Goal: Task Accomplishment & Management: Complete application form

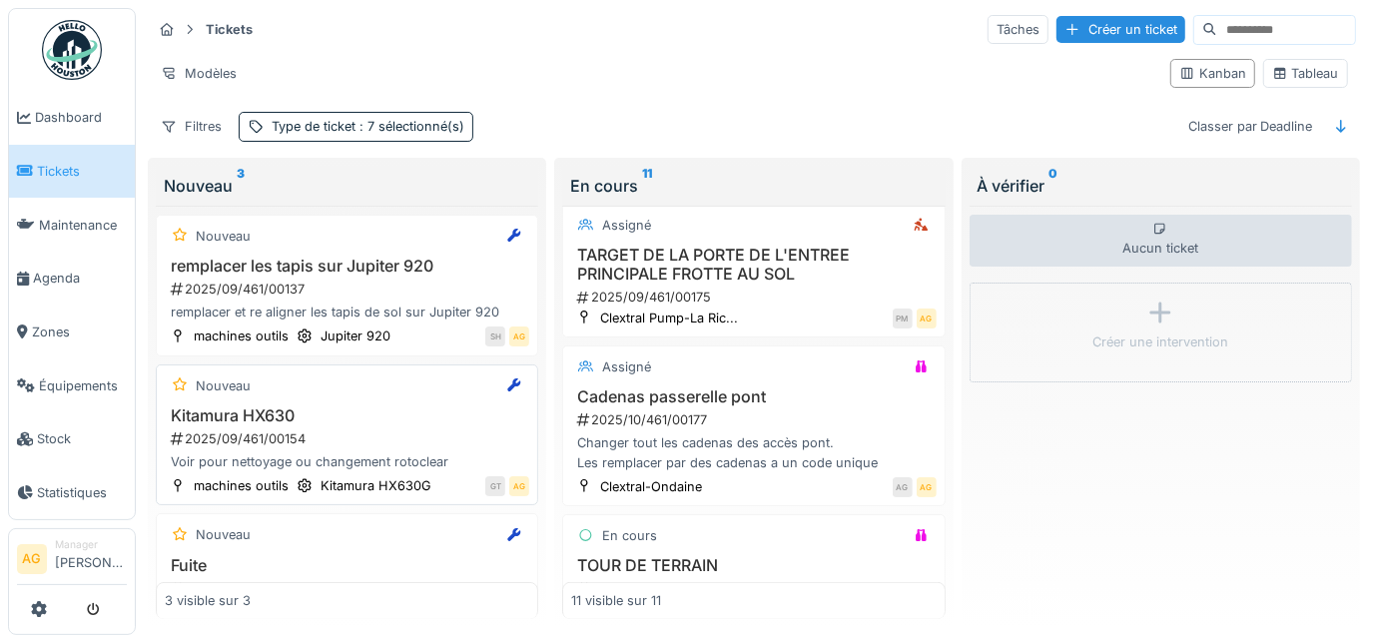
scroll to position [75, 0]
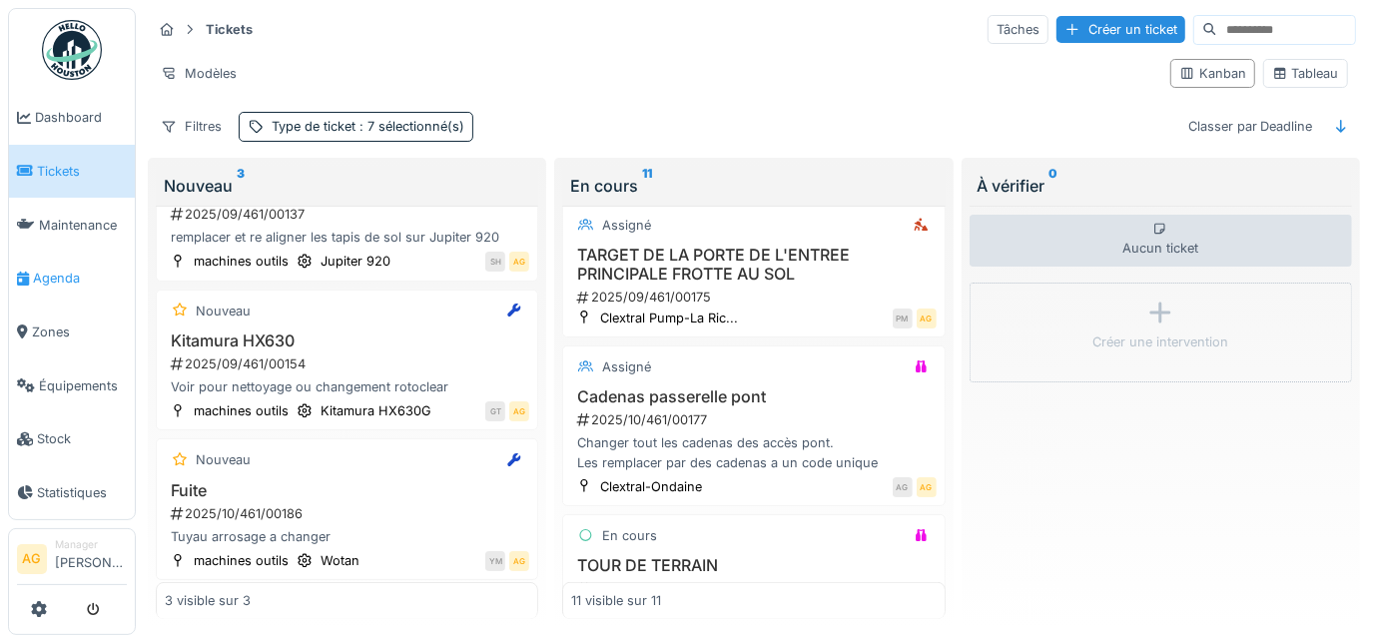
click at [66, 269] on span "Agenda" at bounding box center [80, 278] width 94 height 19
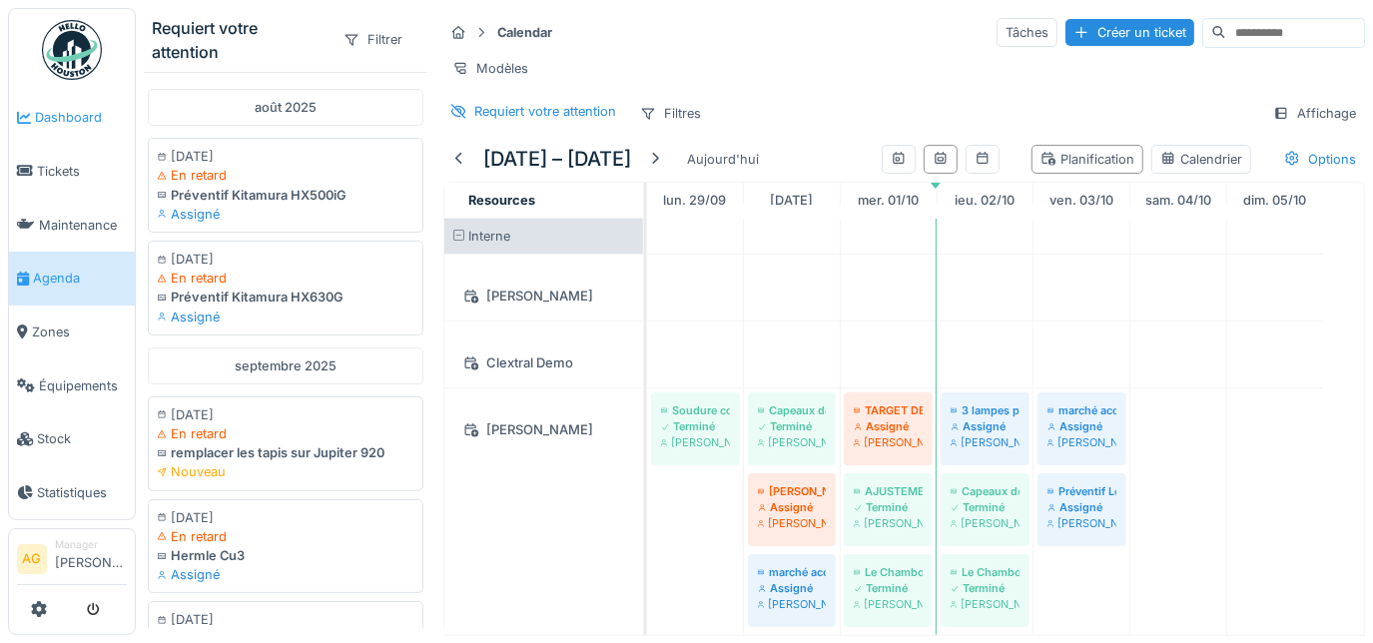
click at [62, 123] on span "Dashboard" at bounding box center [81, 117] width 92 height 19
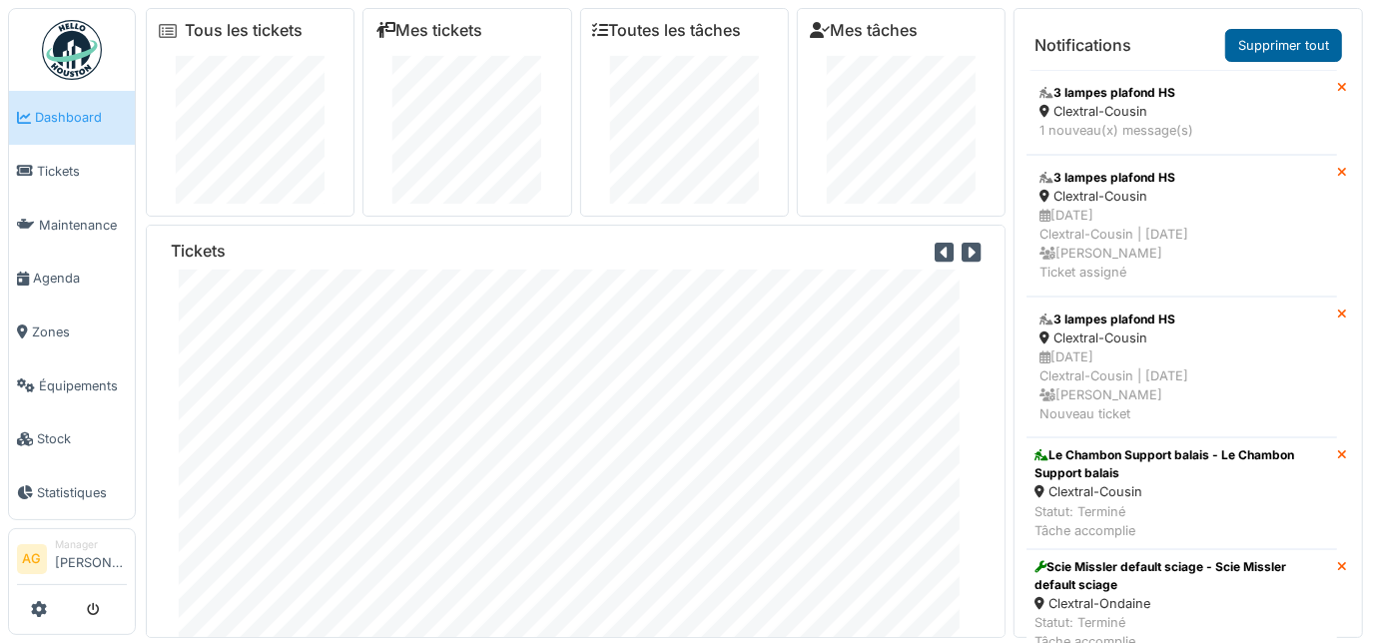
click at [1255, 55] on link "Supprimer tout" at bounding box center [1283, 45] width 117 height 33
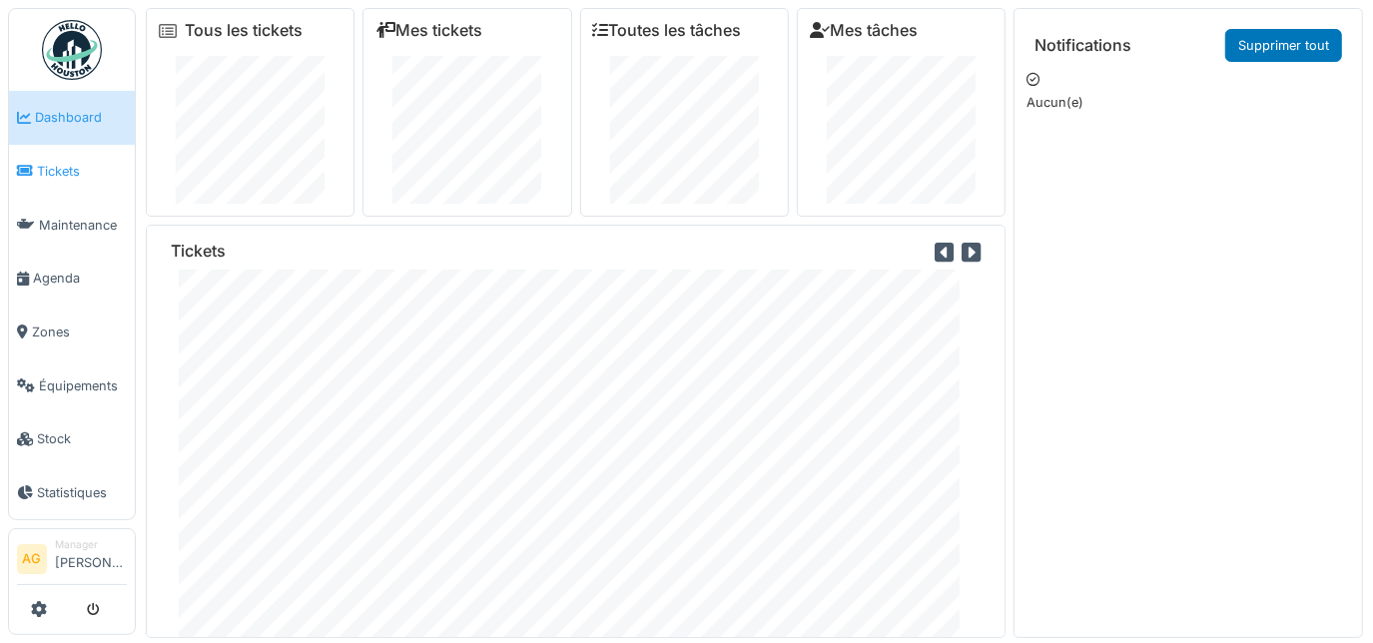
click at [41, 173] on span "Tickets" at bounding box center [82, 171] width 90 height 19
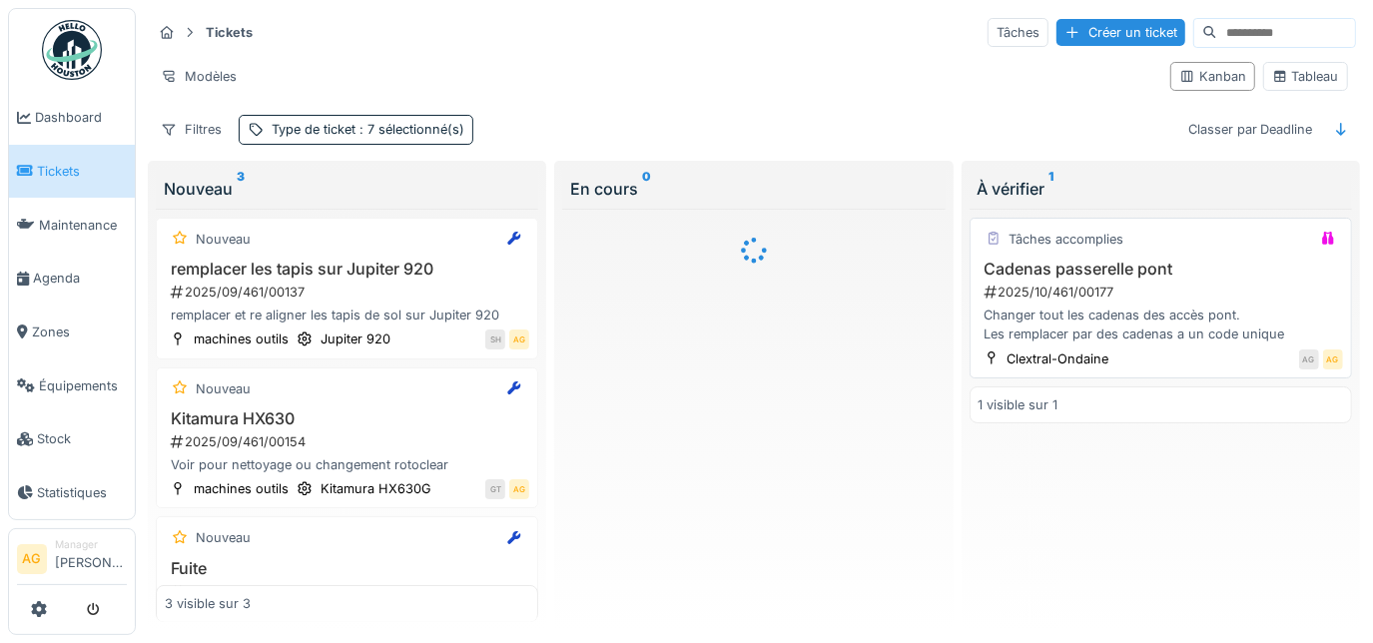
click at [1172, 269] on h3 "Cadenas passerelle pont" at bounding box center [1160, 269] width 364 height 19
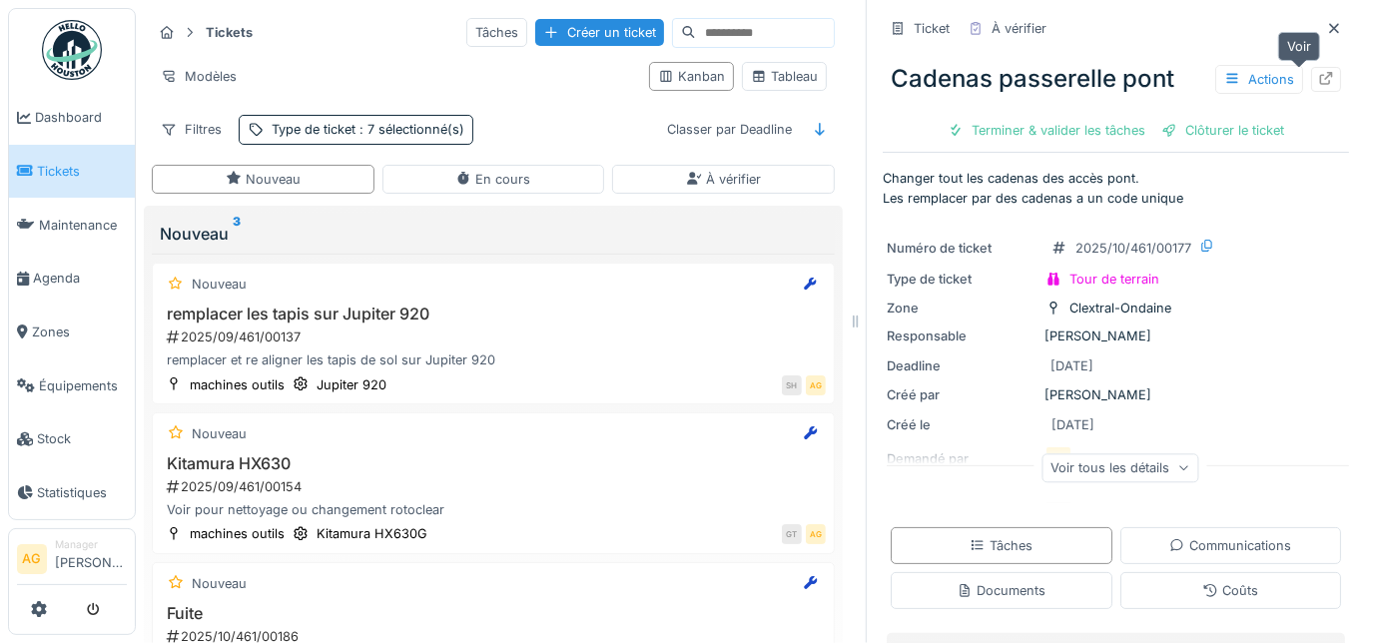
click at [1318, 86] on div at bounding box center [1326, 79] width 16 height 19
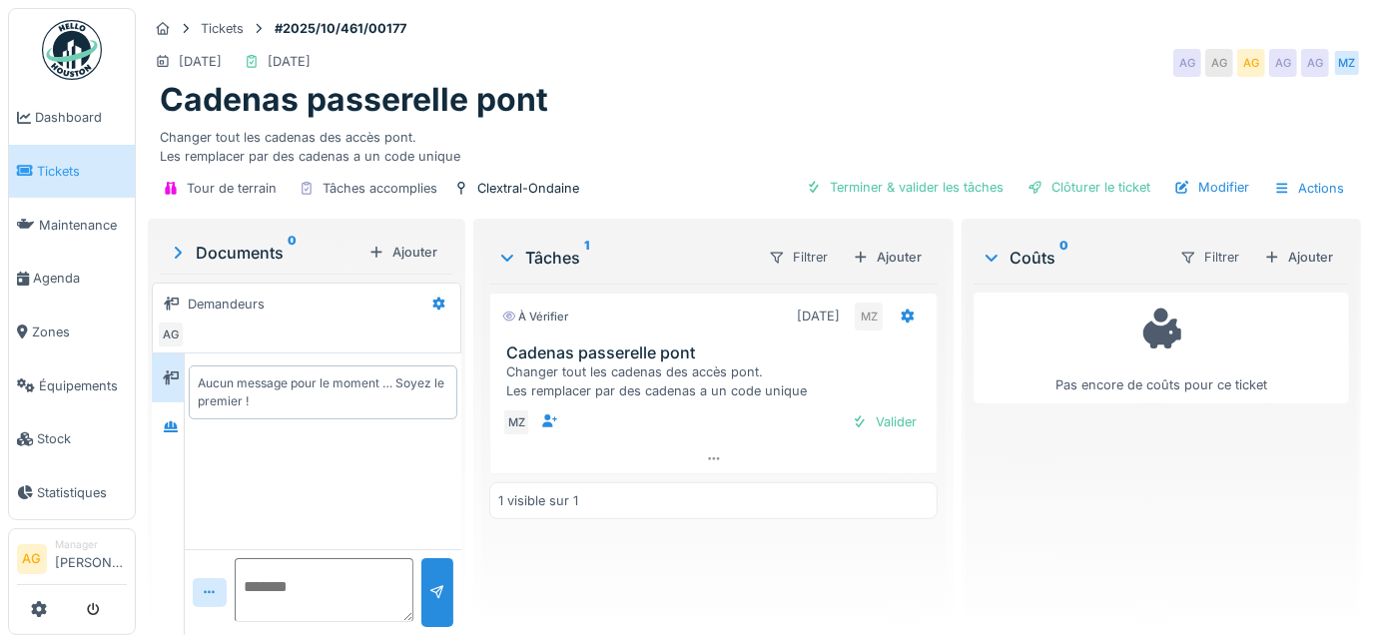
scroll to position [13, 0]
click at [1264, 244] on div "Ajouter" at bounding box center [1298, 257] width 85 height 27
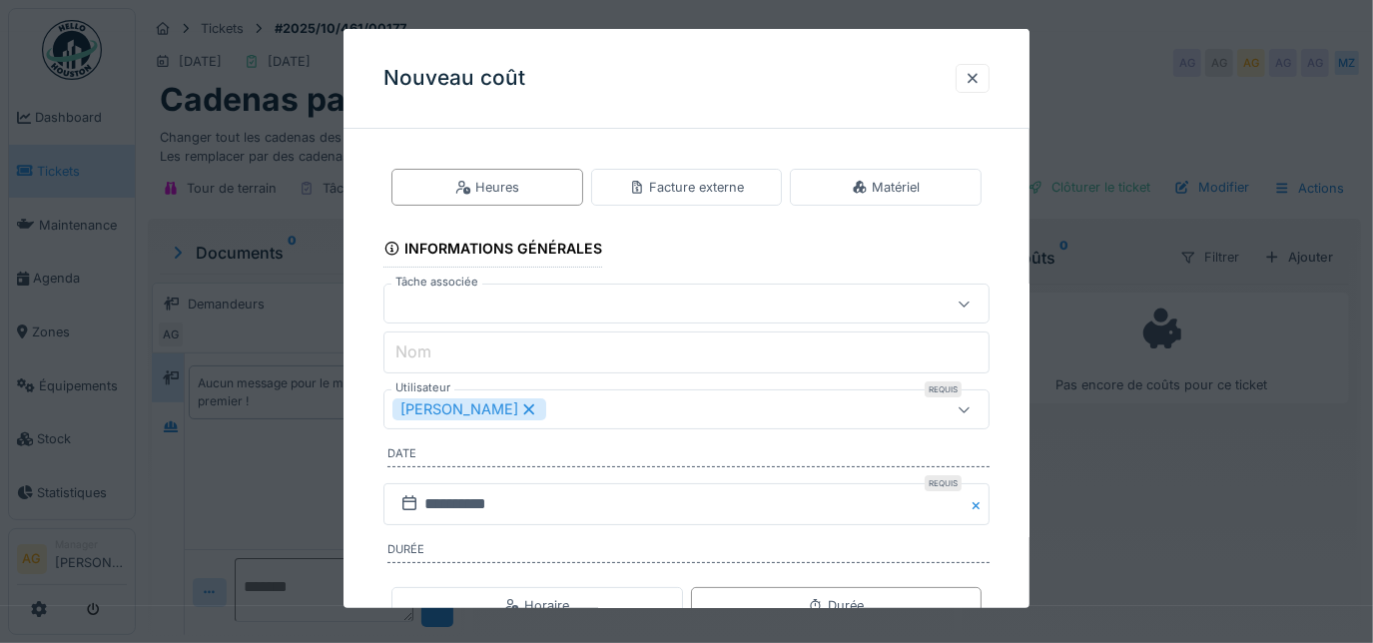
scroll to position [0, 0]
click at [875, 189] on div "Matériel" at bounding box center [885, 187] width 68 height 19
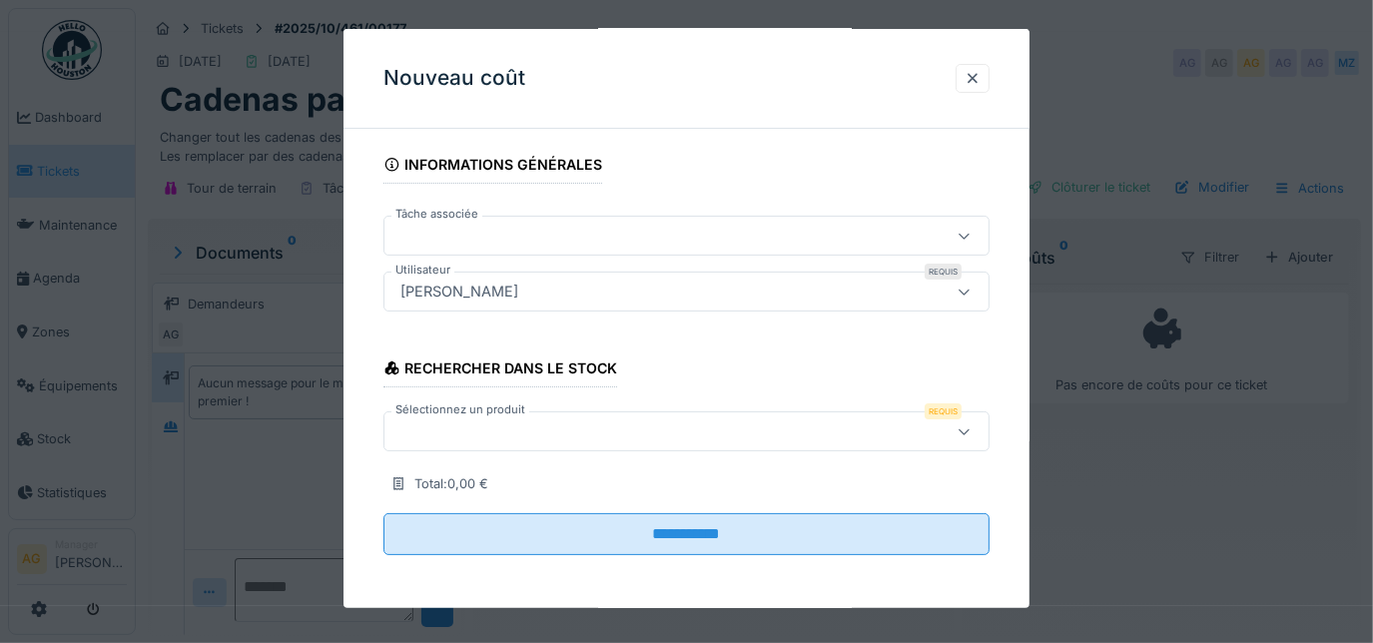
click at [628, 226] on div at bounding box center [649, 236] width 514 height 22
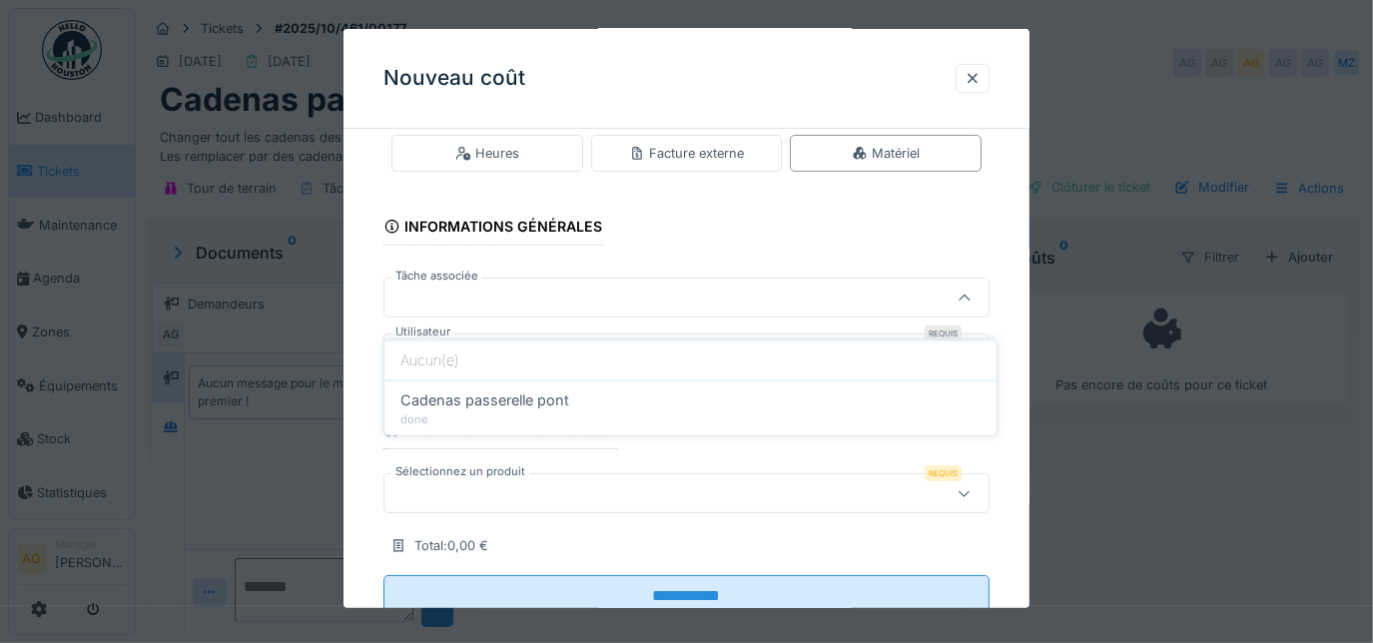
scroll to position [13, 0]
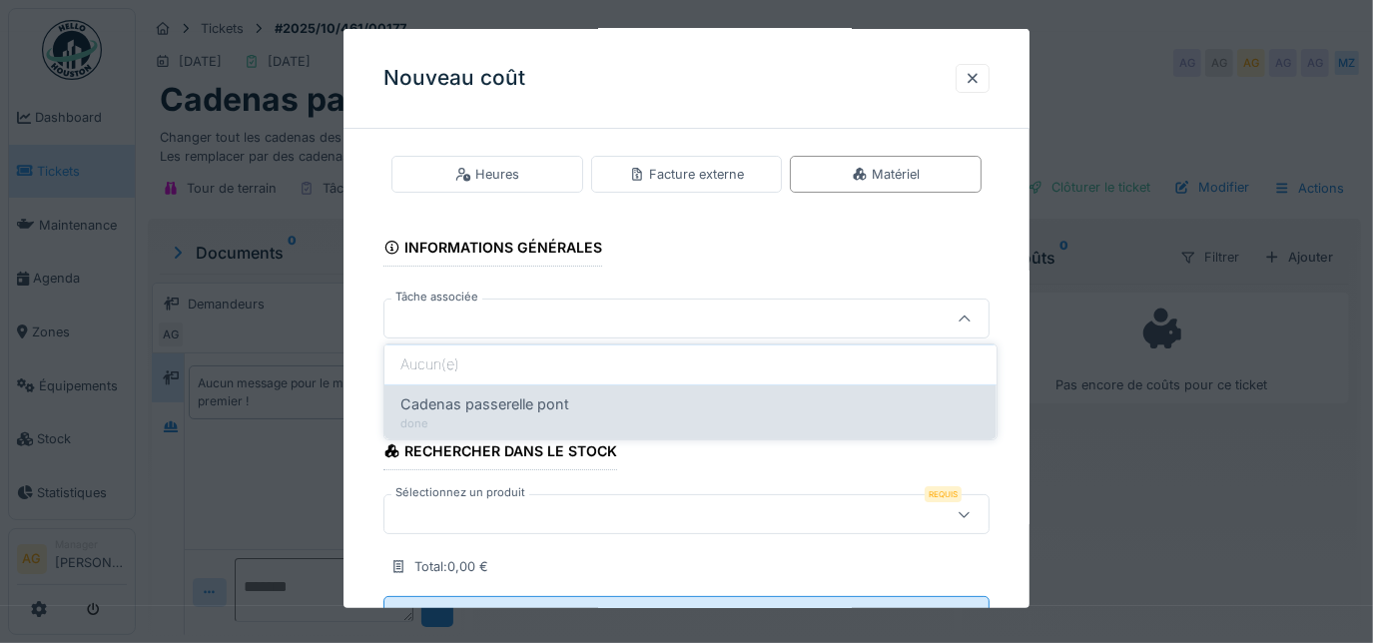
click at [516, 401] on span "Cadenas passerelle pont" at bounding box center [484, 404] width 169 height 22
type input "******"
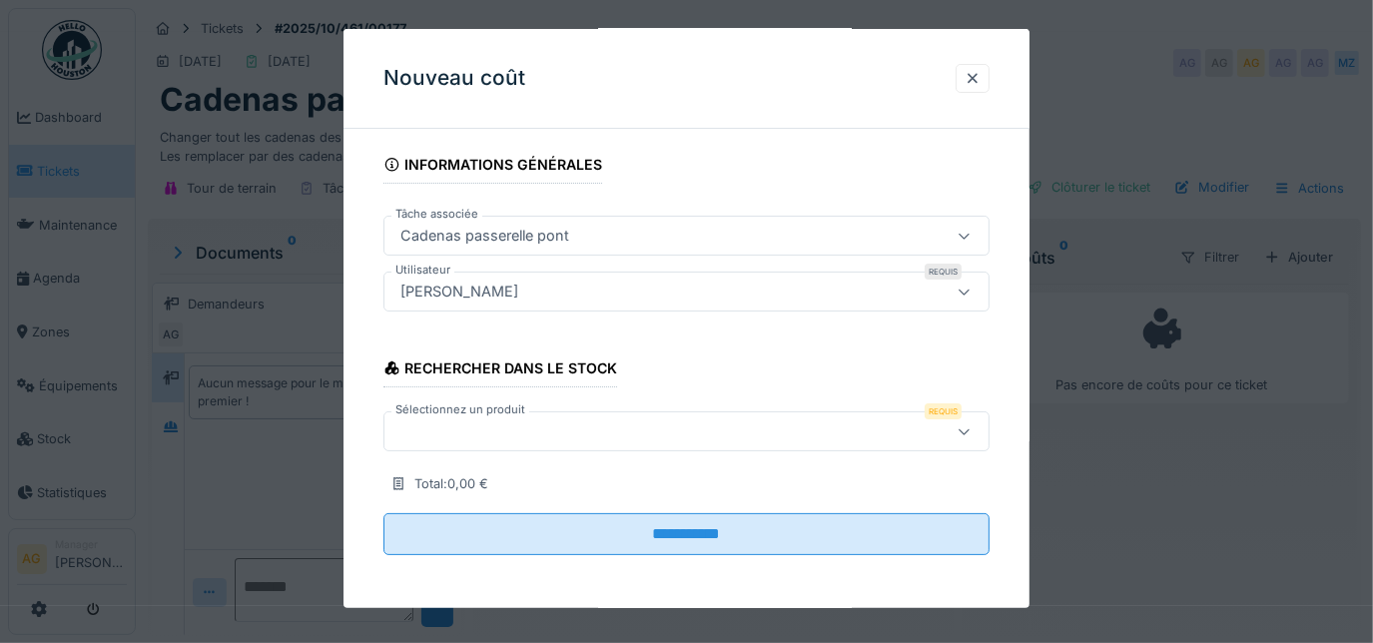
click at [530, 424] on div at bounding box center [649, 431] width 514 height 22
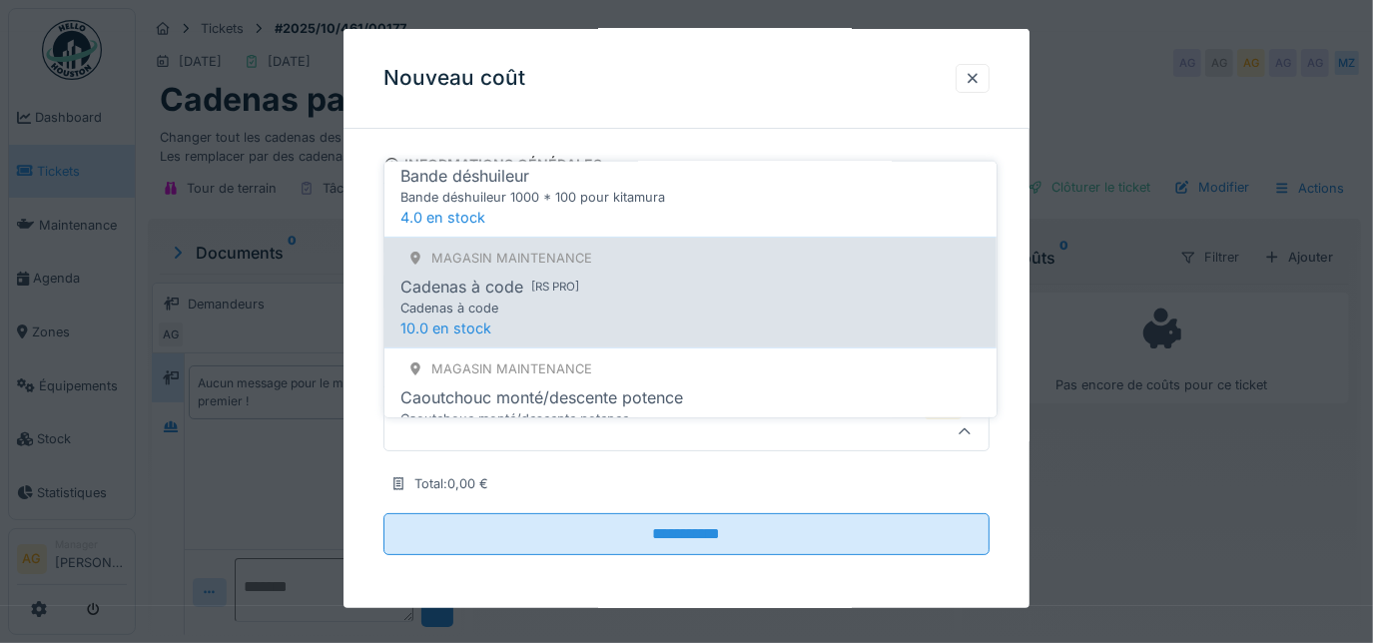
scroll to position [272, 0]
type input "*******"
click at [513, 277] on div "Cadenas à code" at bounding box center [461, 284] width 123 height 24
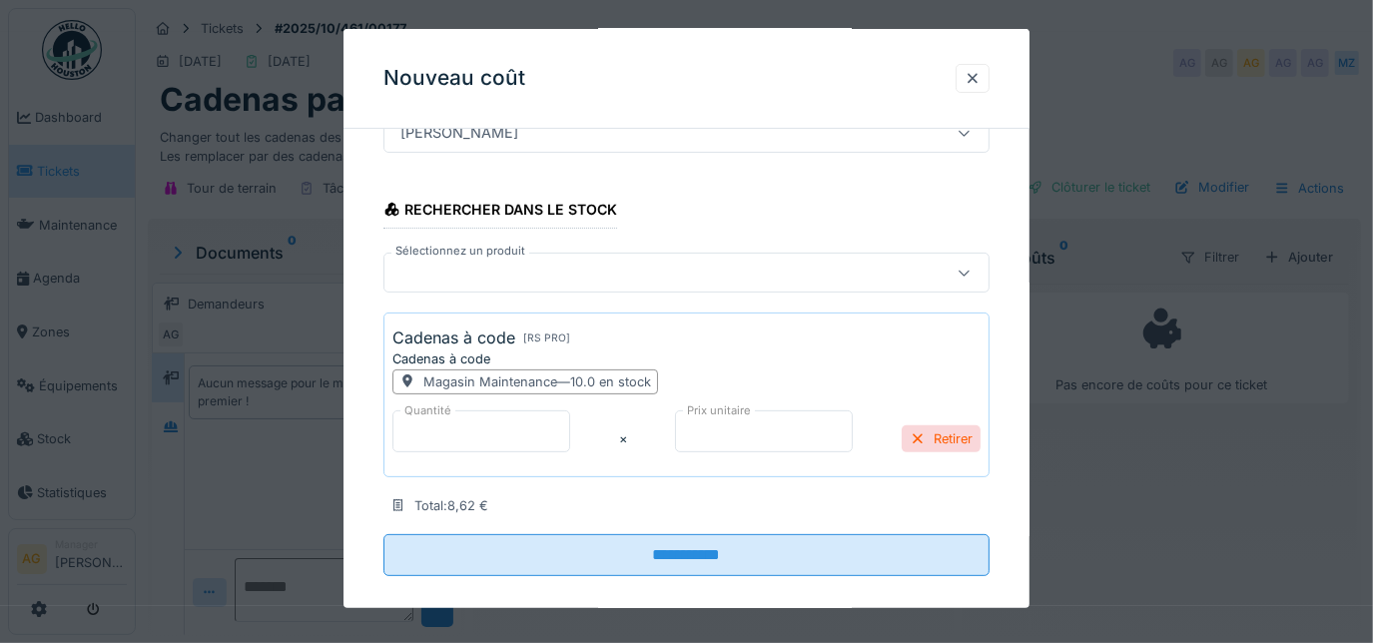
scroll to position [275, 0]
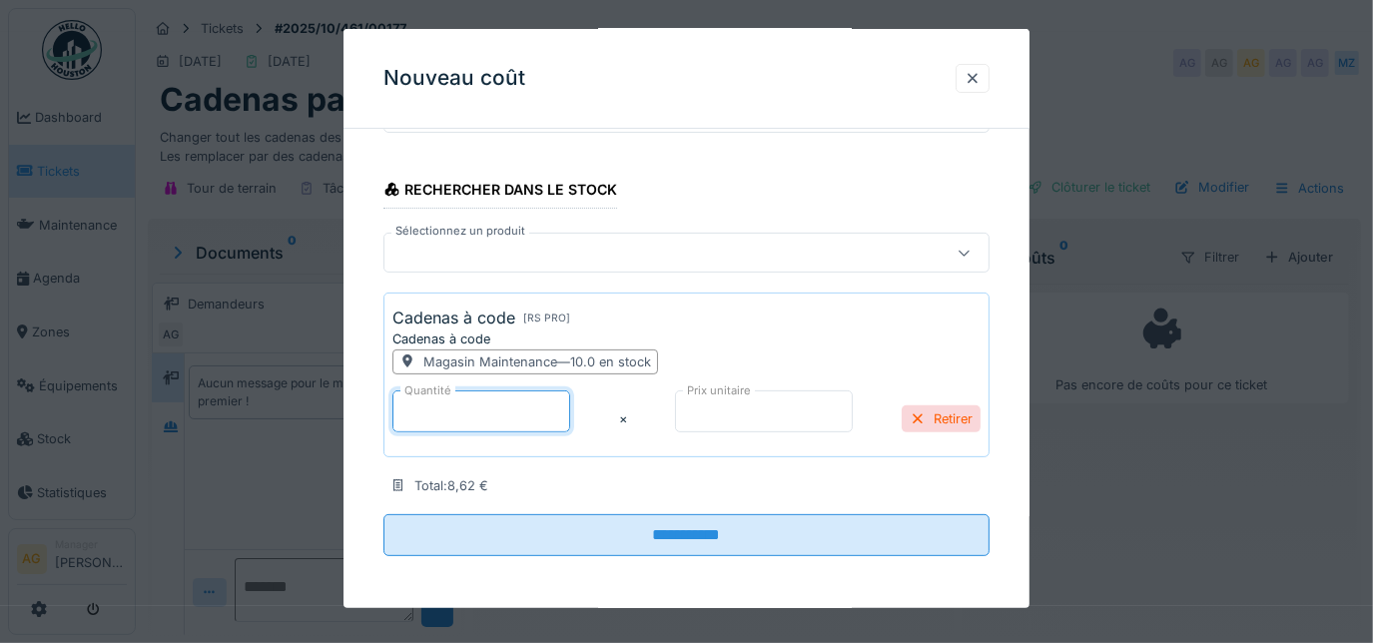
drag, startPoint x: 447, startPoint y: 404, endPoint x: 405, endPoint y: 404, distance: 41.9
click at [405, 404] on input "*" at bounding box center [481, 411] width 178 height 42
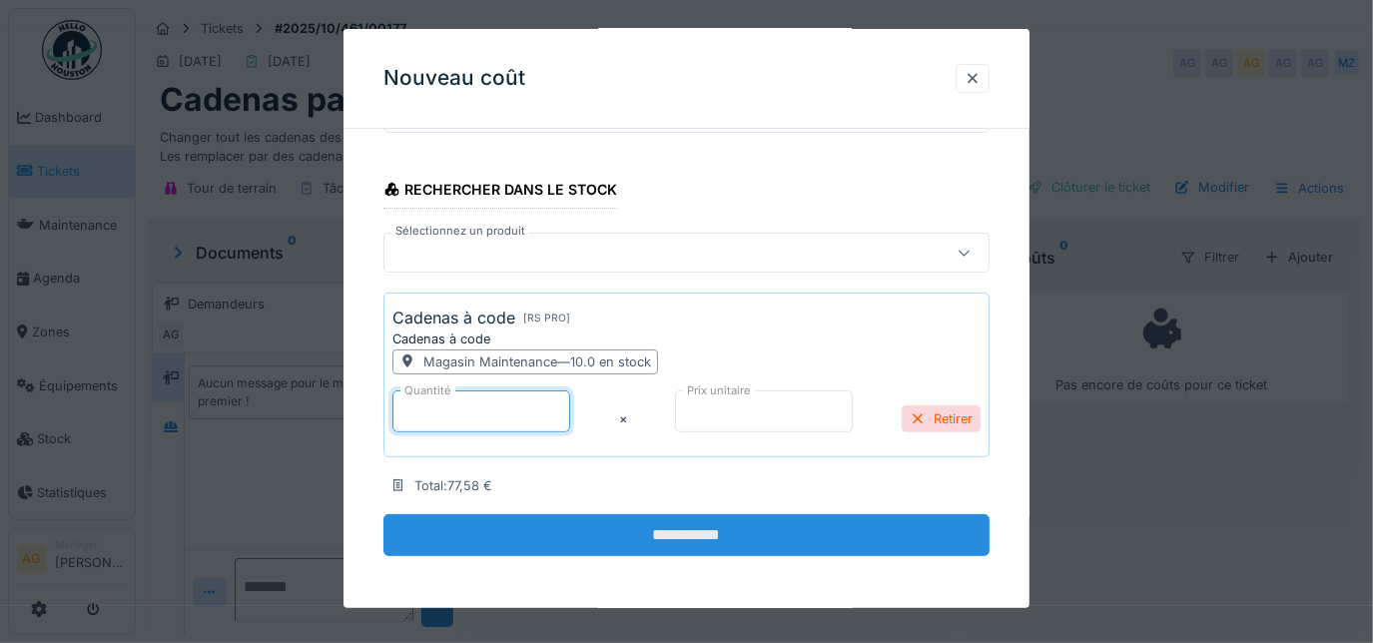
type input "*"
click at [639, 525] on input "**********" at bounding box center [686, 535] width 607 height 42
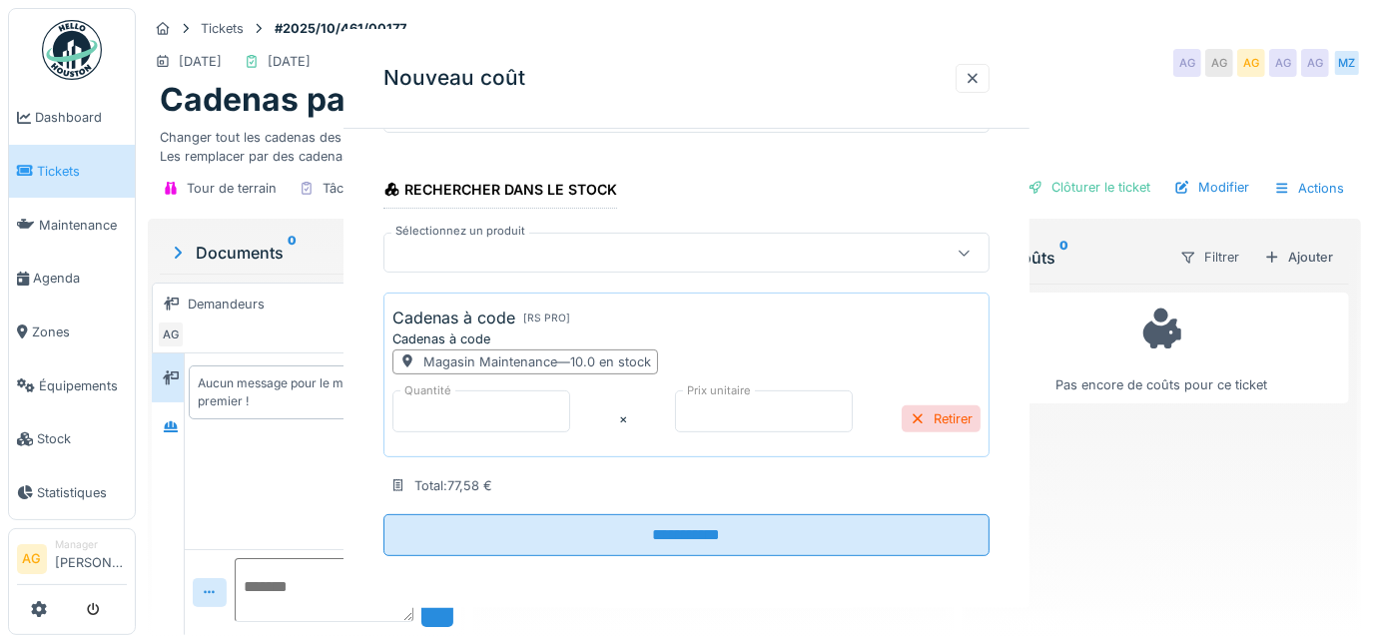
scroll to position [0, 0]
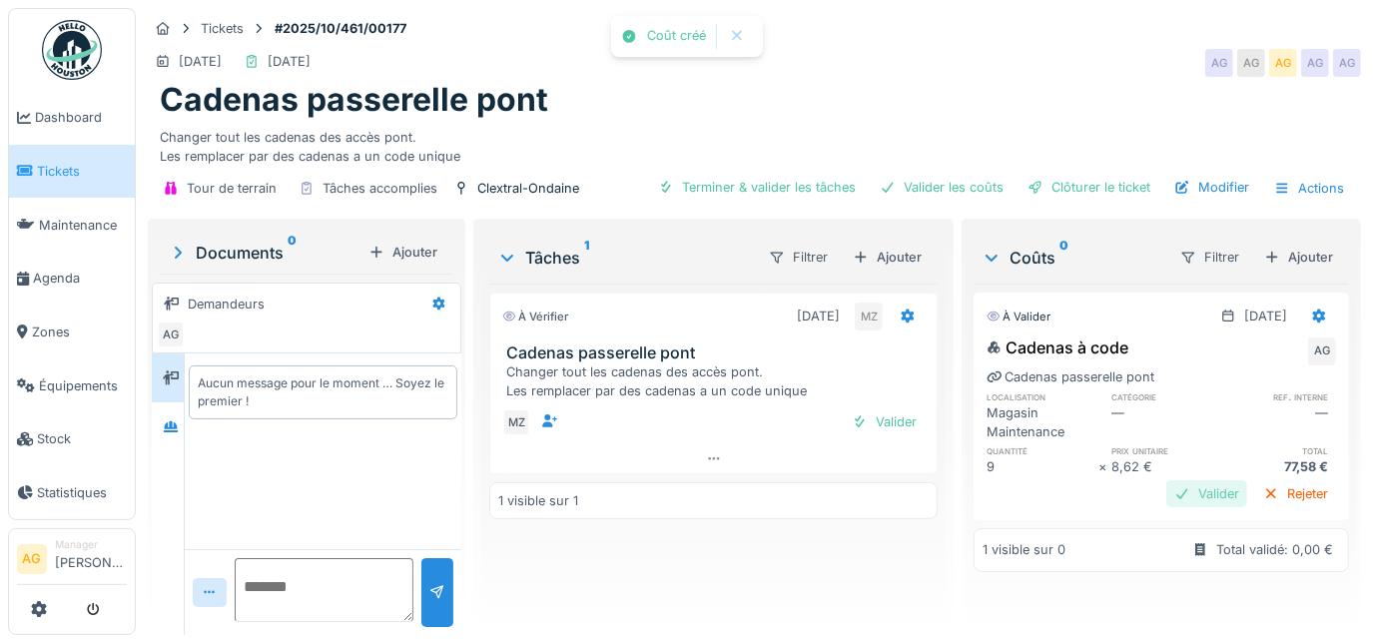
click at [1174, 485] on div "Valider" at bounding box center [1206, 493] width 81 height 27
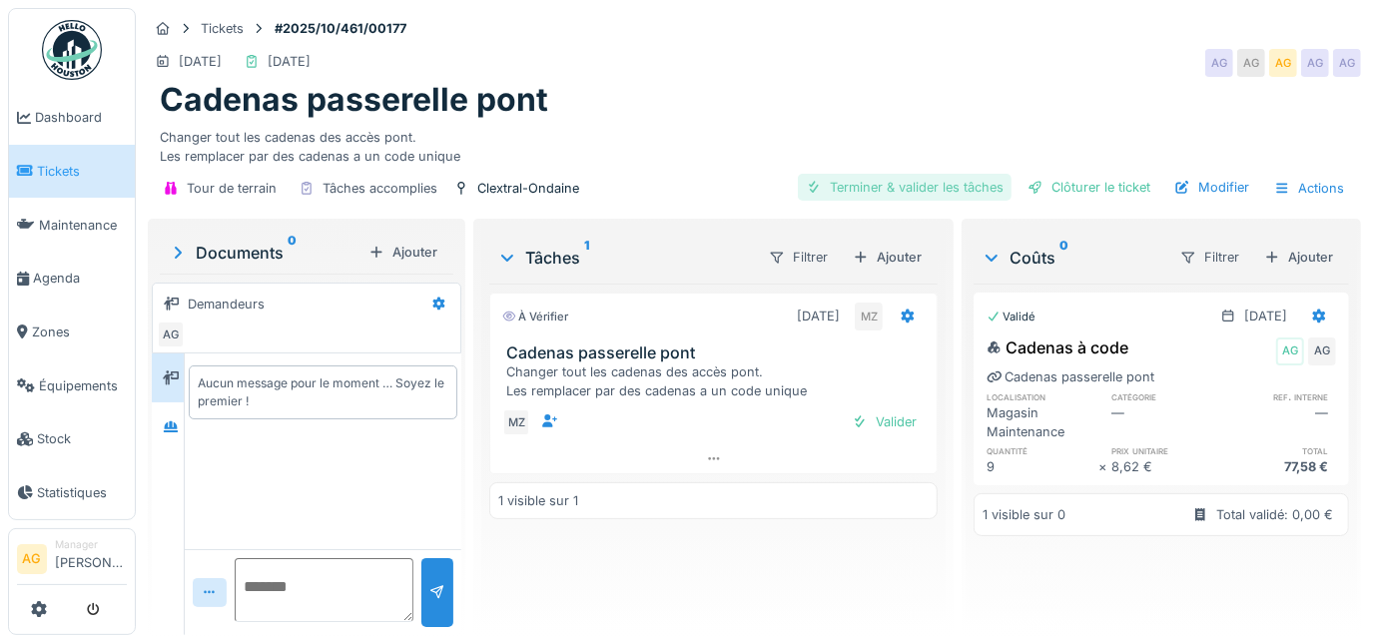
click at [899, 174] on div "Terminer & valider les tâches" at bounding box center [905, 187] width 214 height 27
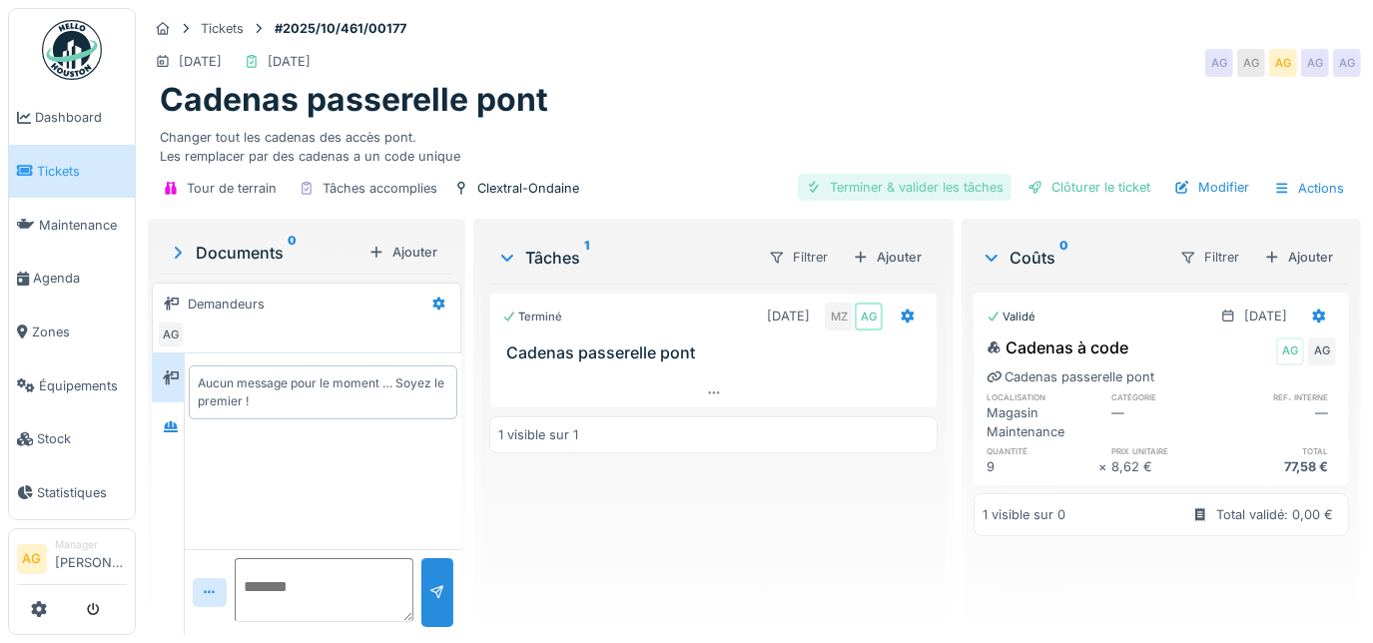
click at [915, 190] on div "Terminer & valider les tâches" at bounding box center [905, 187] width 214 height 27
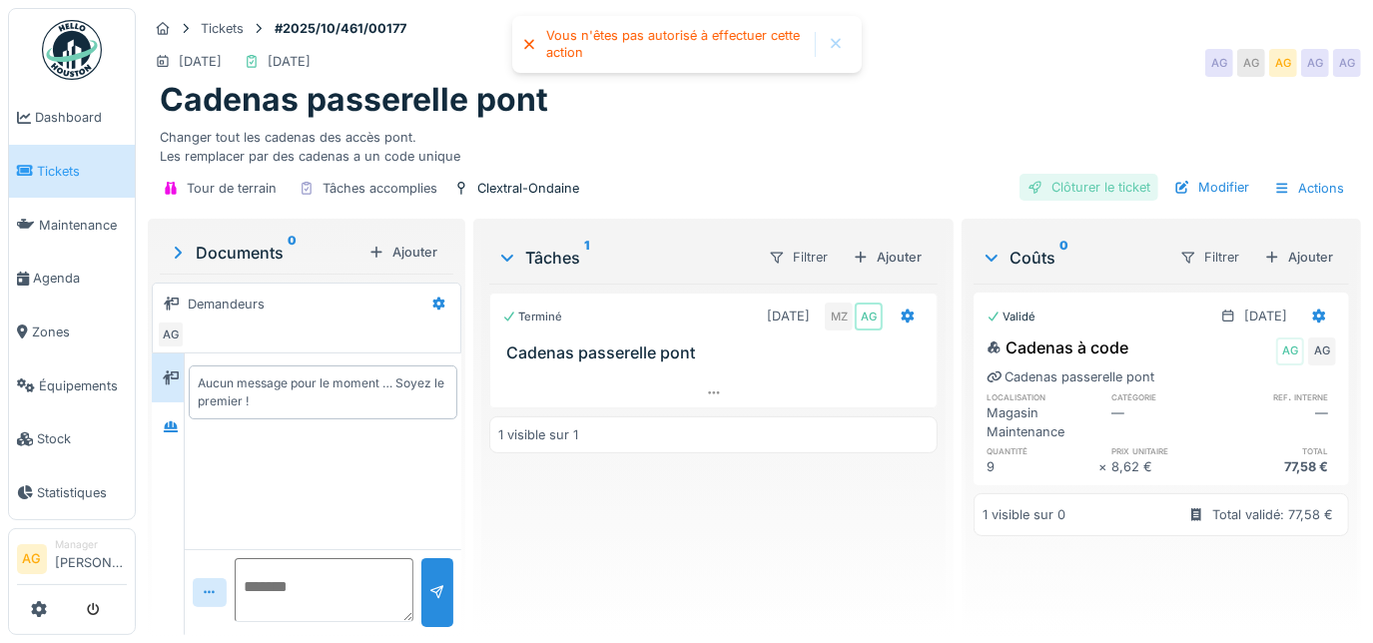
click at [1083, 194] on div "Clôturer le ticket" at bounding box center [1088, 187] width 139 height 27
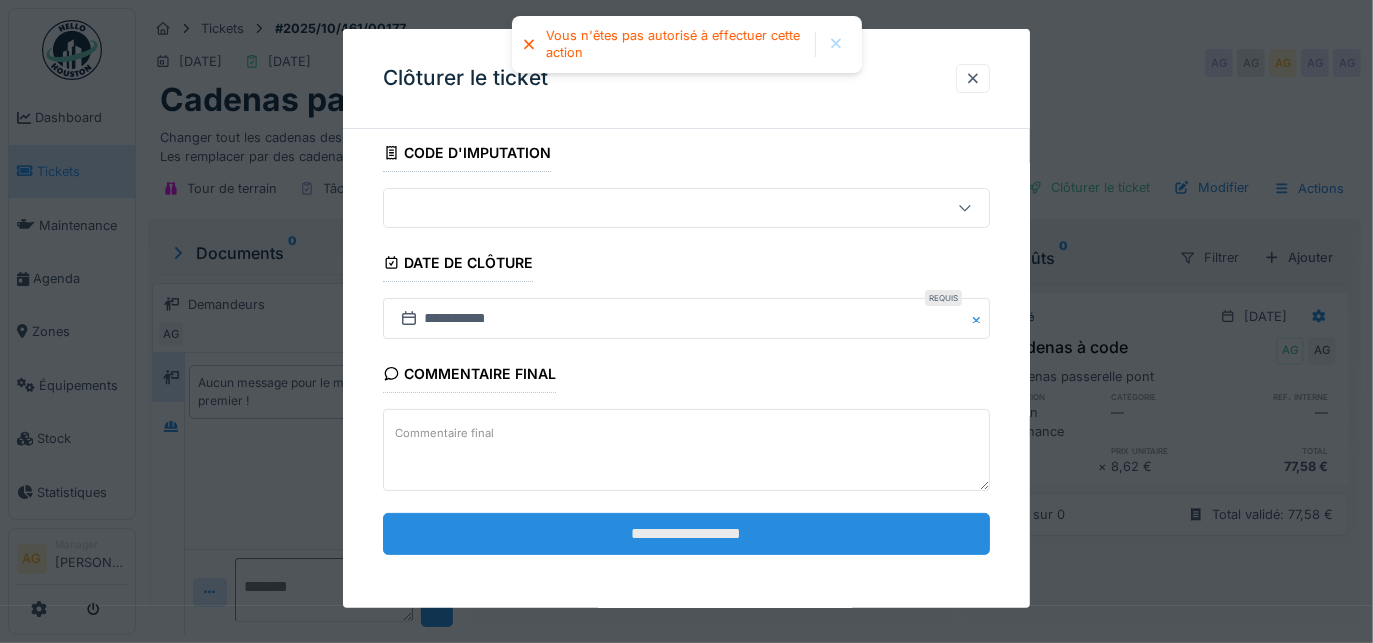
scroll to position [13, 0]
click at [709, 531] on input "**********" at bounding box center [686, 534] width 607 height 42
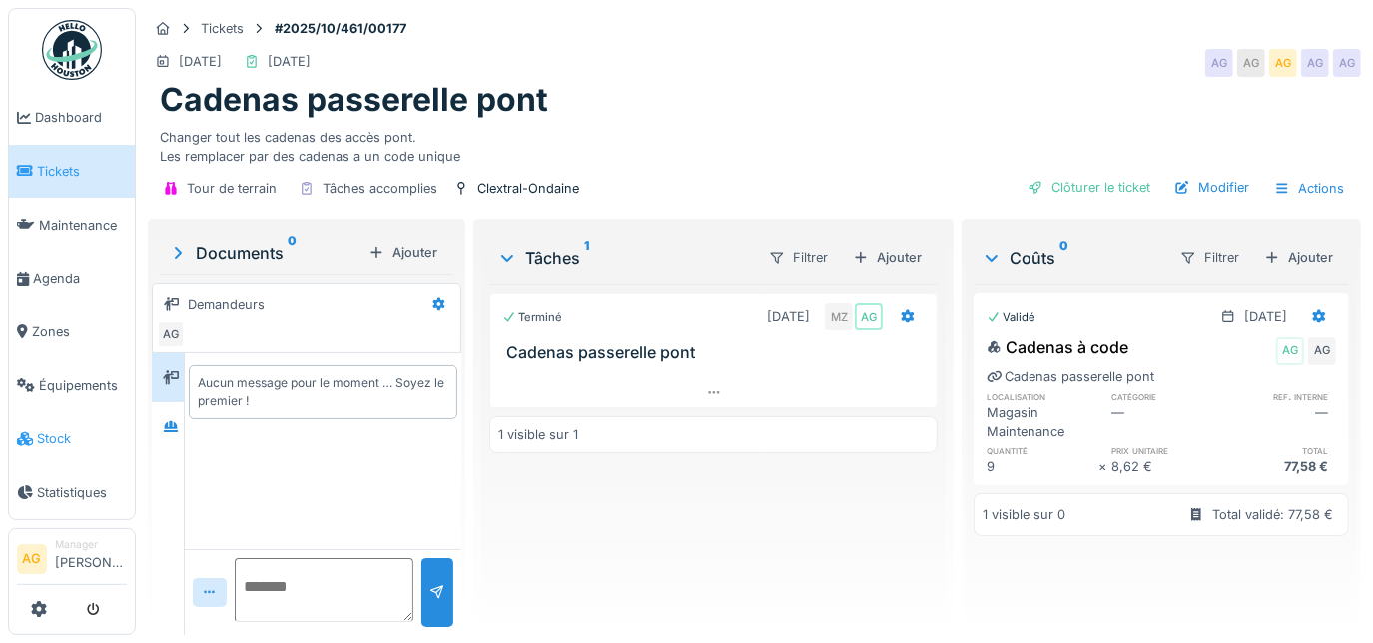
click at [59, 429] on span "Stock" at bounding box center [82, 438] width 90 height 19
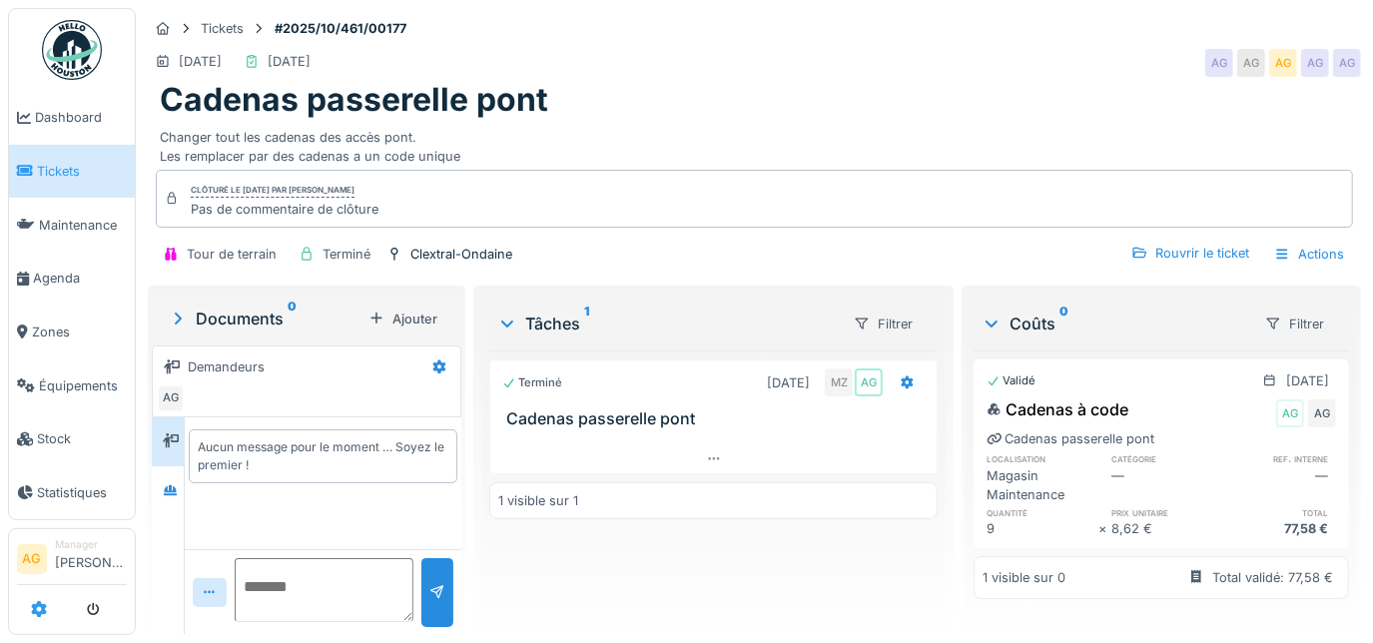
click at [40, 607] on icon at bounding box center [39, 609] width 16 height 16
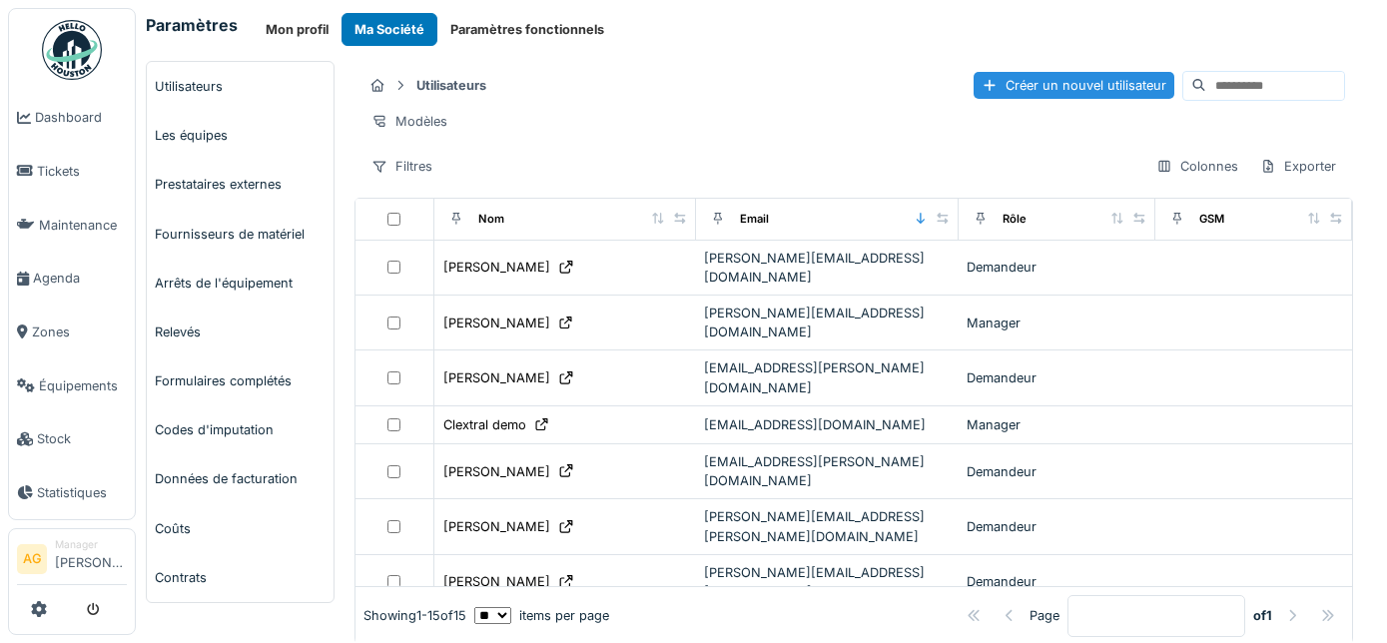
click at [224, 85] on link "Utilisateurs" at bounding box center [240, 86] width 187 height 49
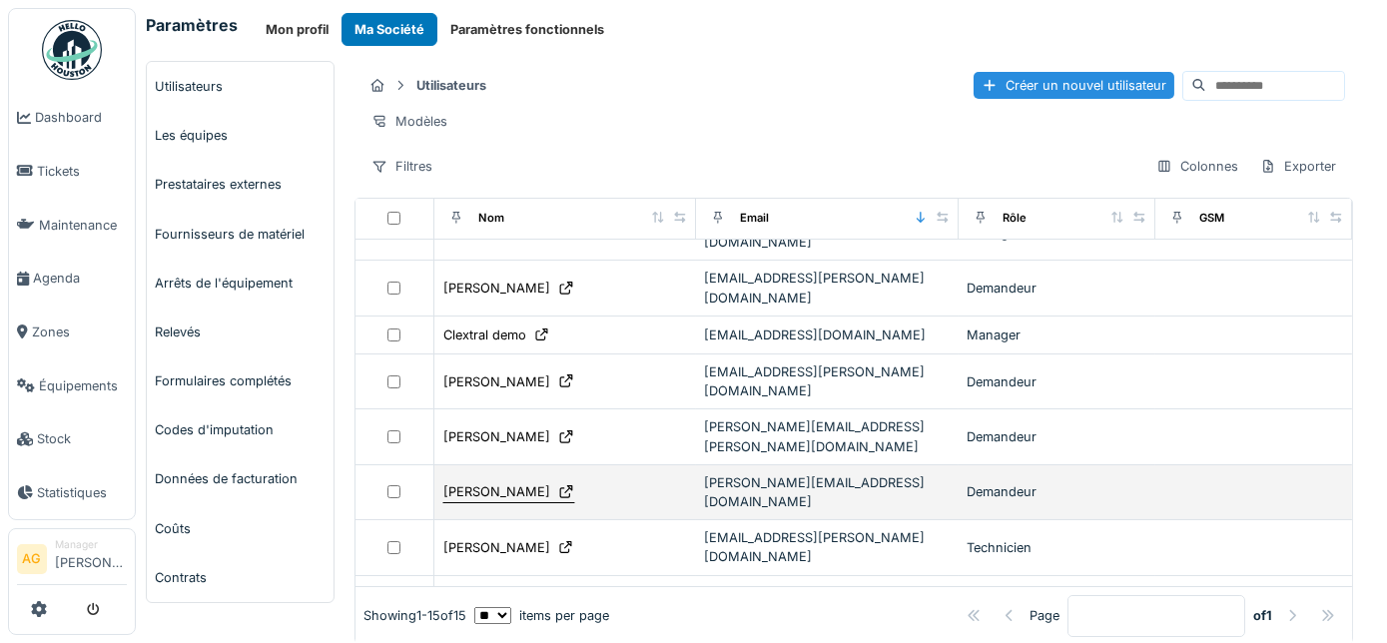
scroll to position [181, 0]
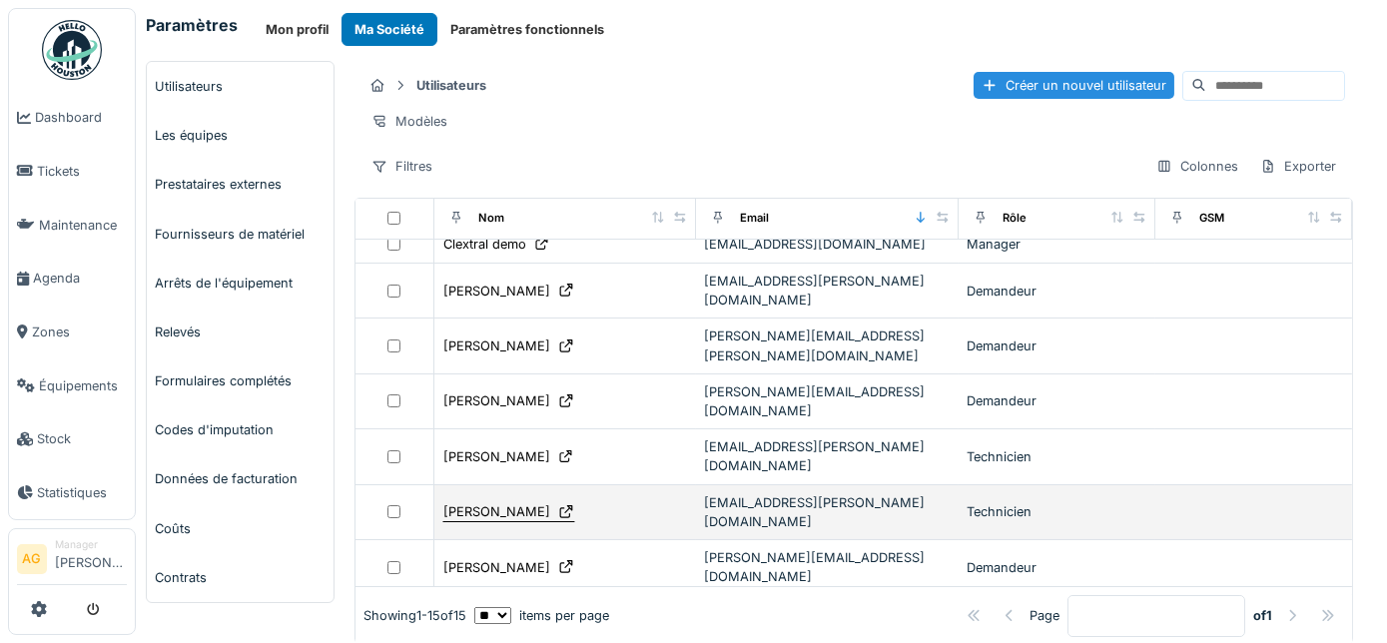
click at [507, 502] on div "[PERSON_NAME]" at bounding box center [496, 511] width 107 height 19
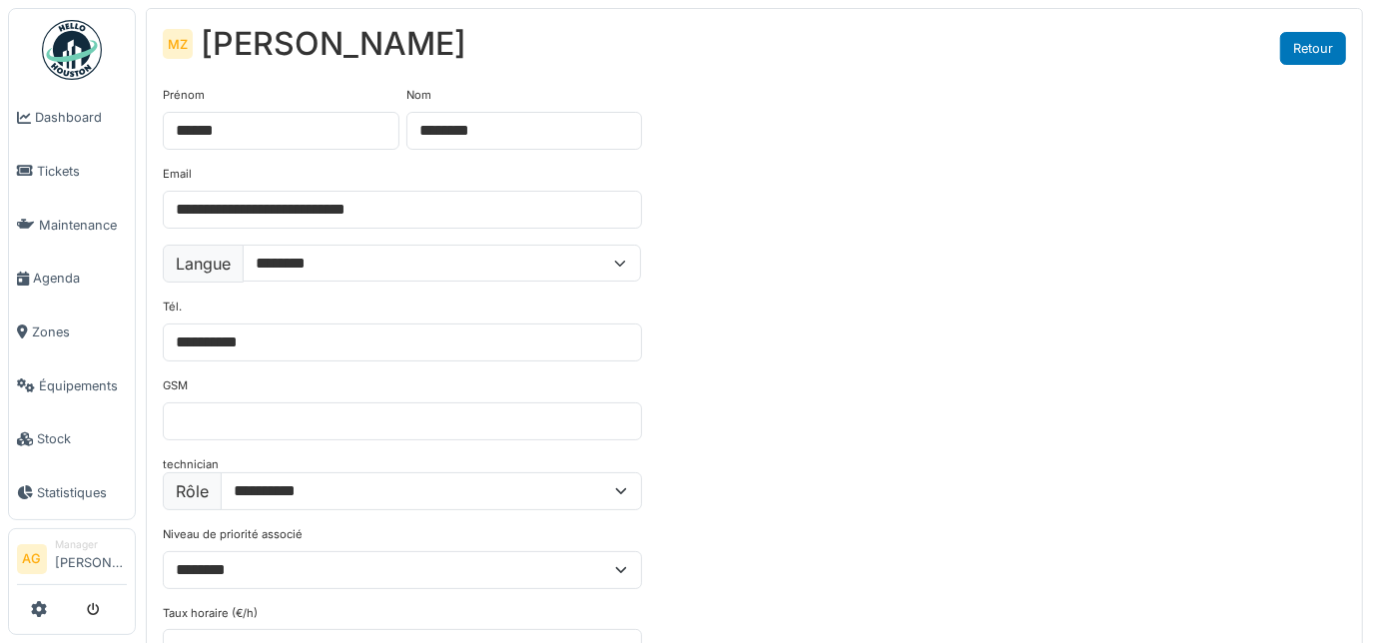
click at [1316, 39] on link "Retour" at bounding box center [1313, 48] width 66 height 33
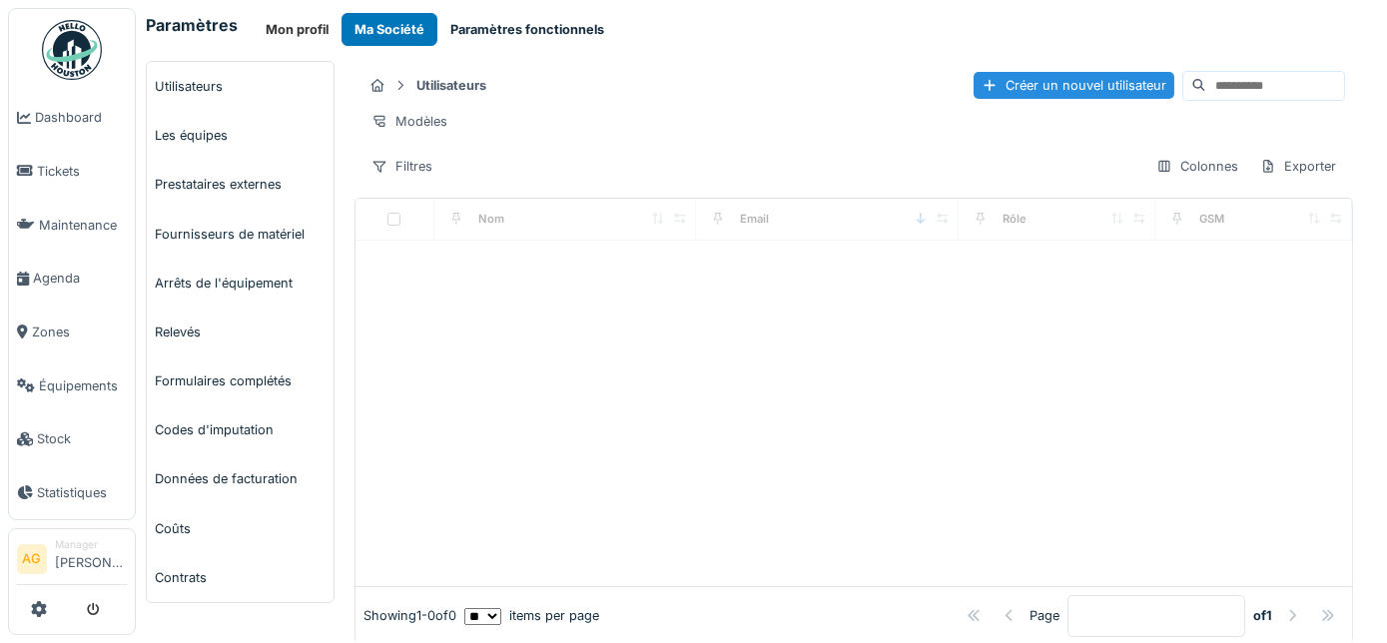
click at [573, 35] on button "Paramètres fonctionnels" at bounding box center [527, 29] width 180 height 33
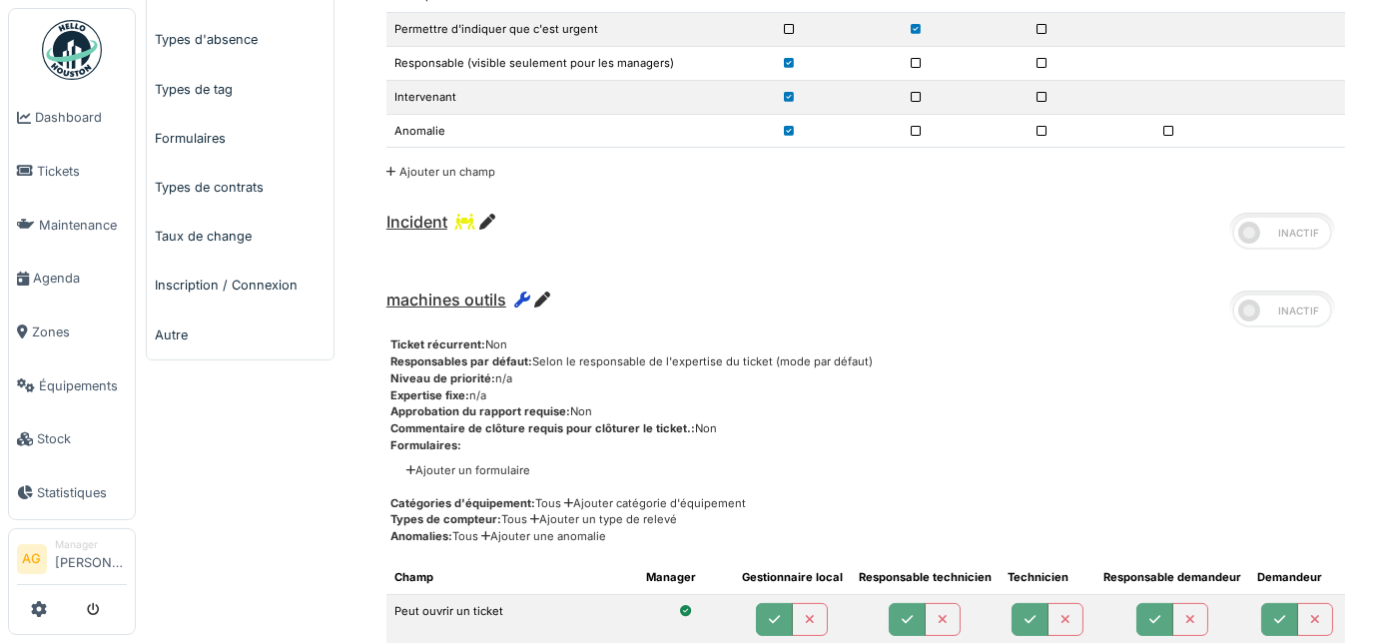
scroll to position [998, 0]
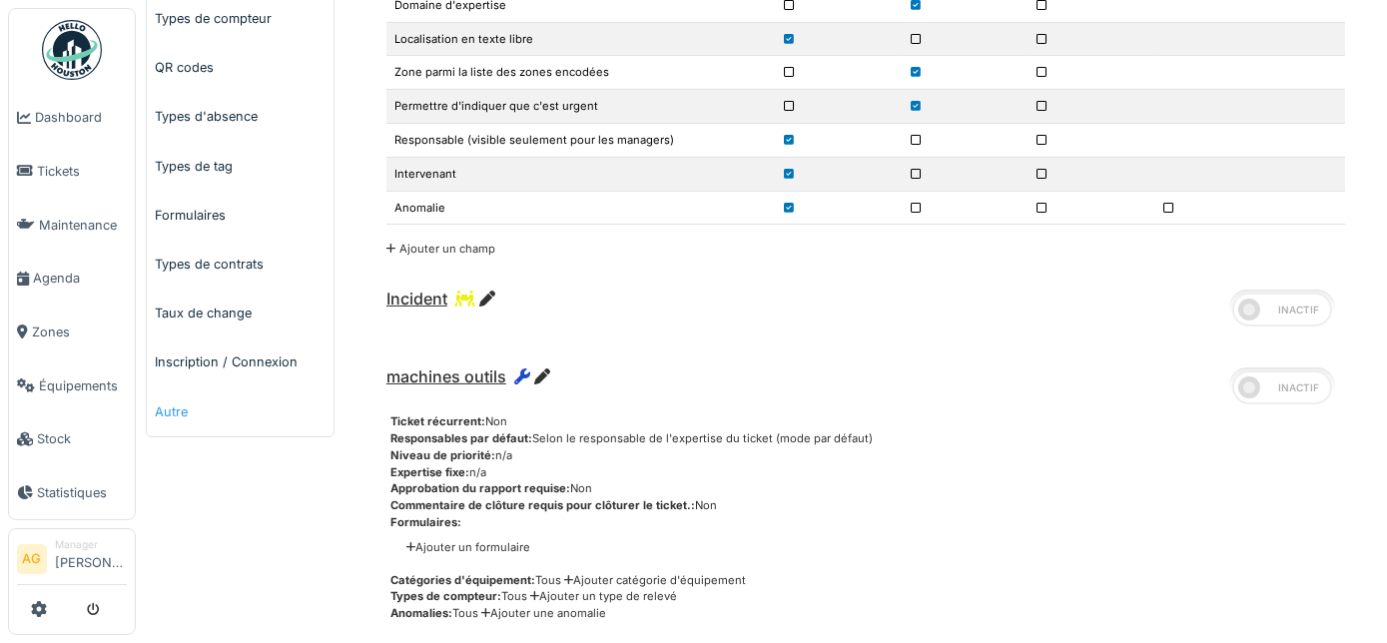
click at [175, 400] on link "Autre" at bounding box center [240, 411] width 187 height 49
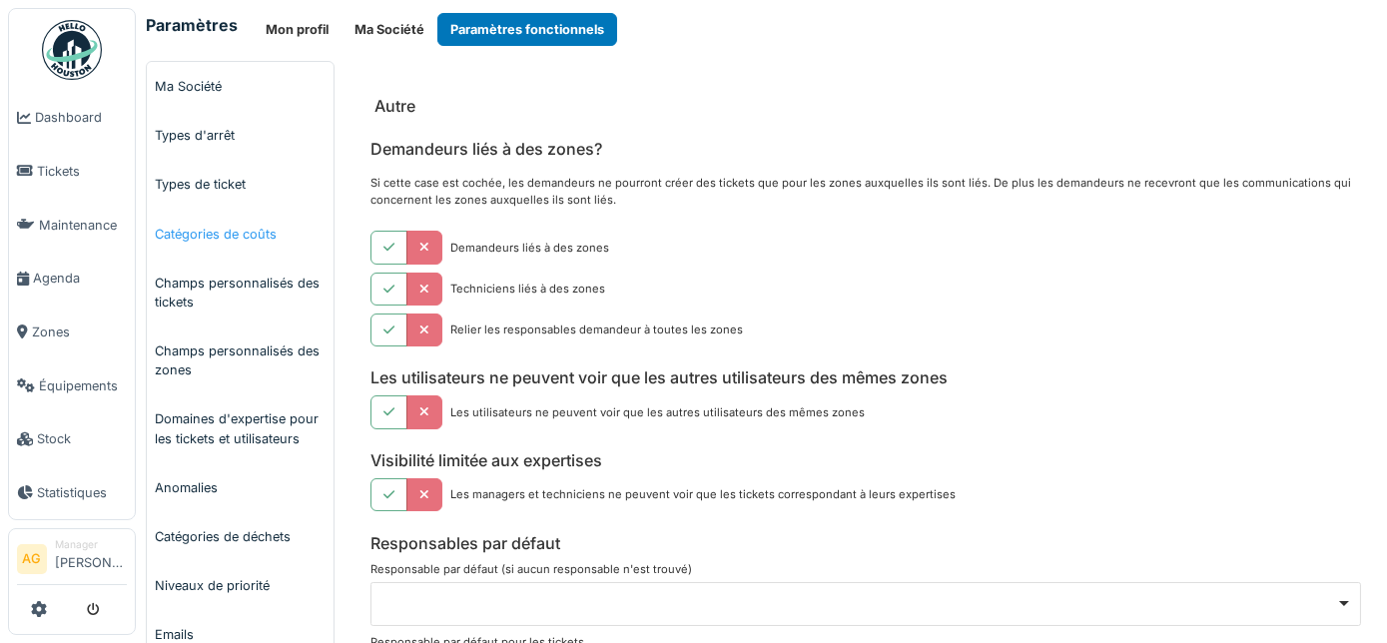
click at [201, 232] on link "Catégories de coûts" at bounding box center [240, 234] width 187 height 49
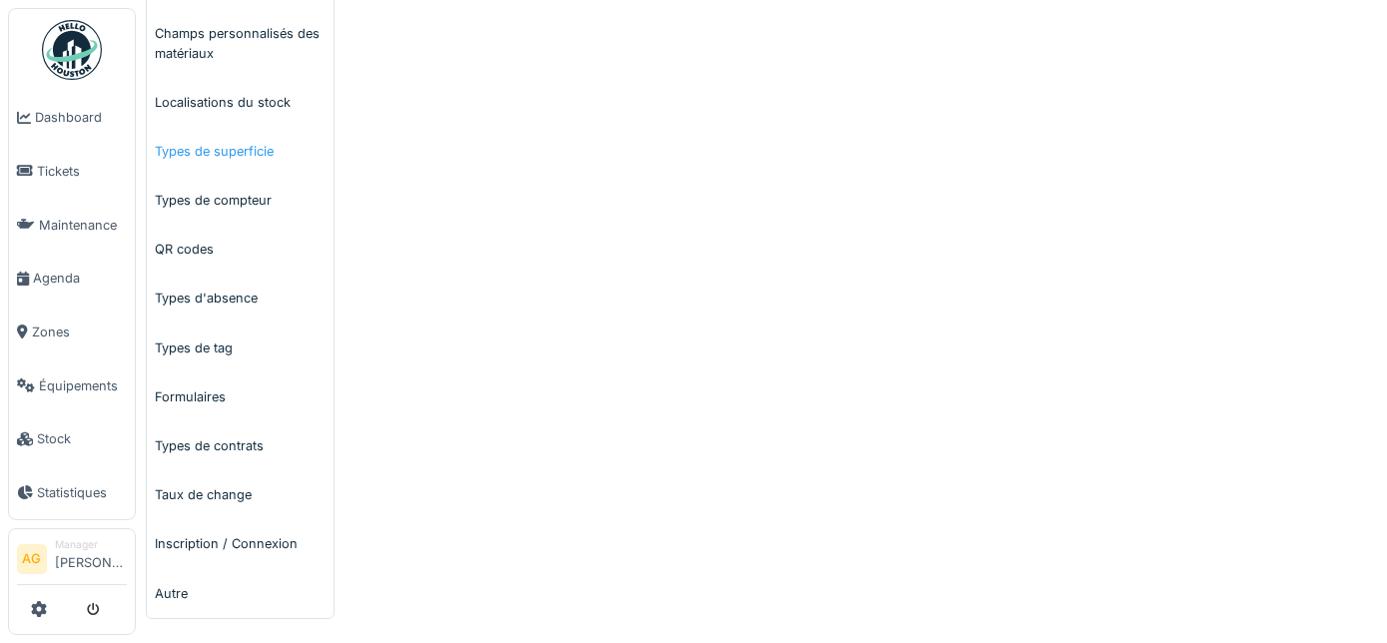
scroll to position [820, 0]
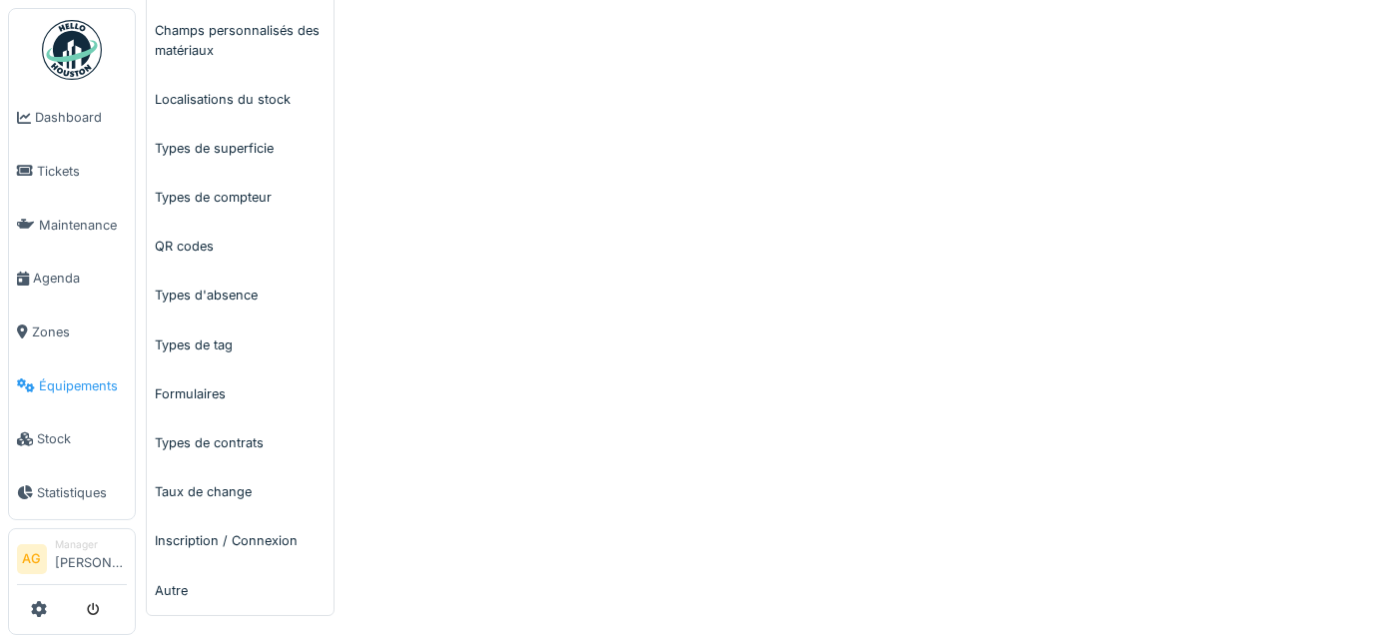
click at [61, 376] on span "Équipements" at bounding box center [83, 385] width 88 height 19
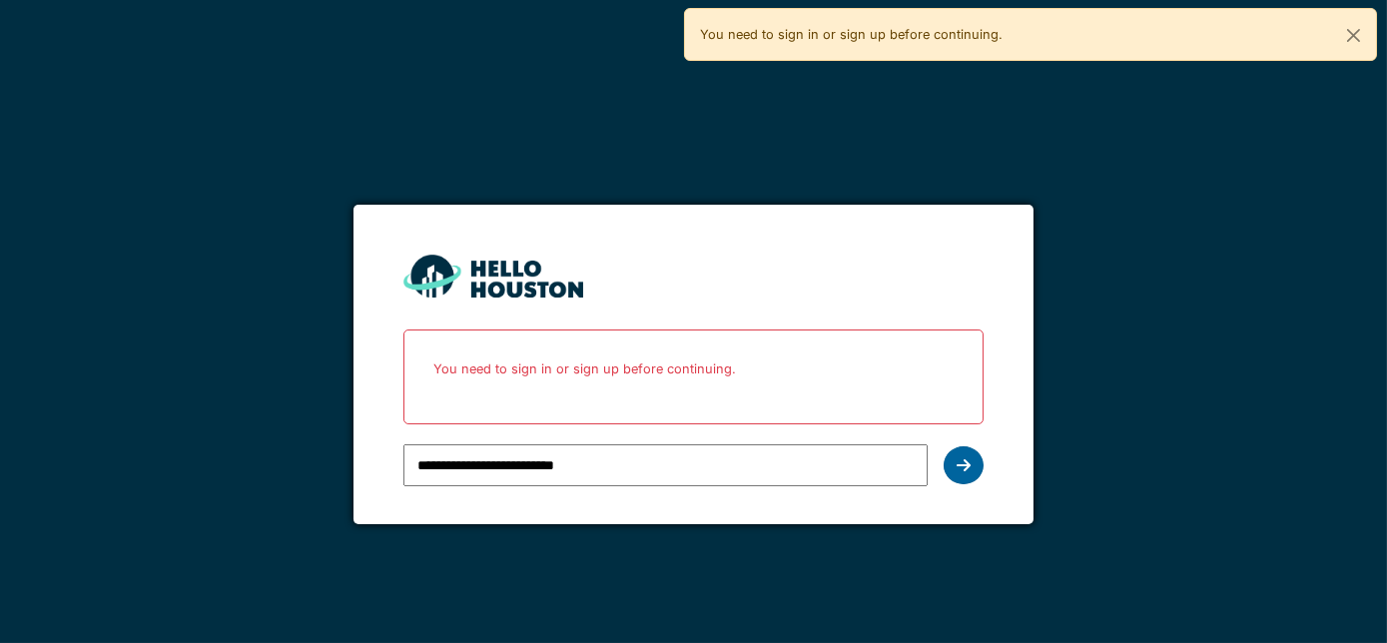
click at [952, 463] on div at bounding box center [963, 465] width 40 height 38
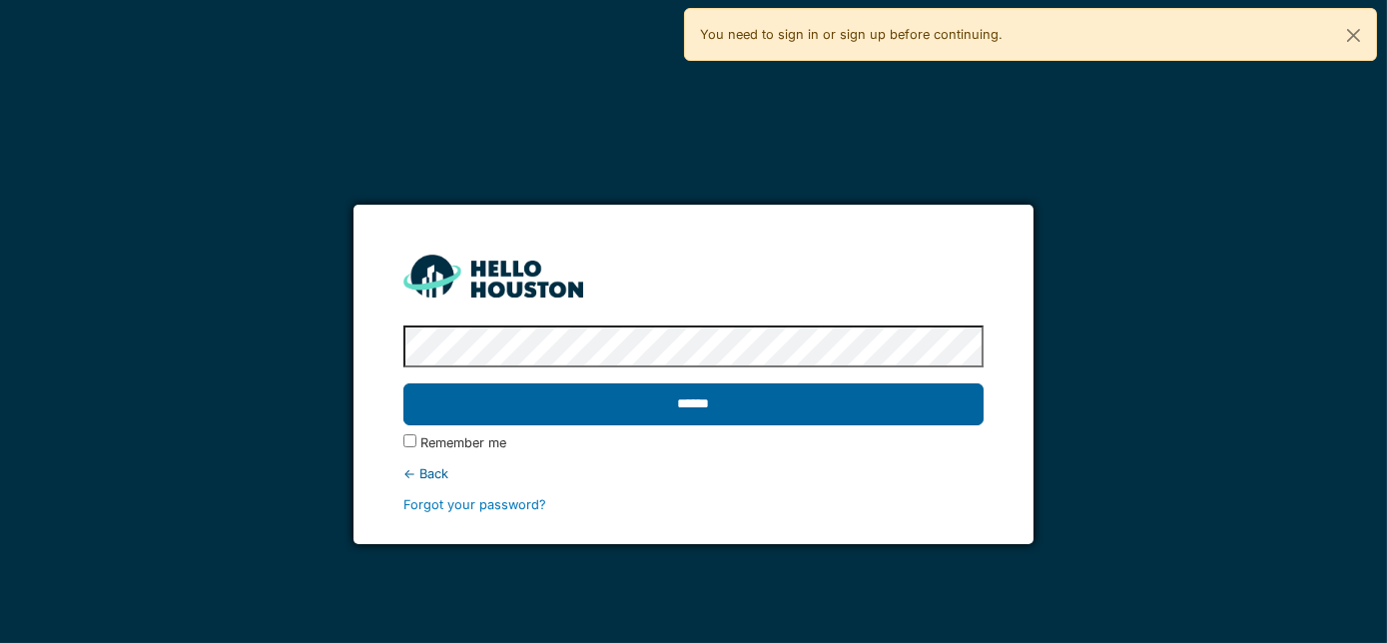
click at [910, 396] on input "******" at bounding box center [693, 404] width 581 height 42
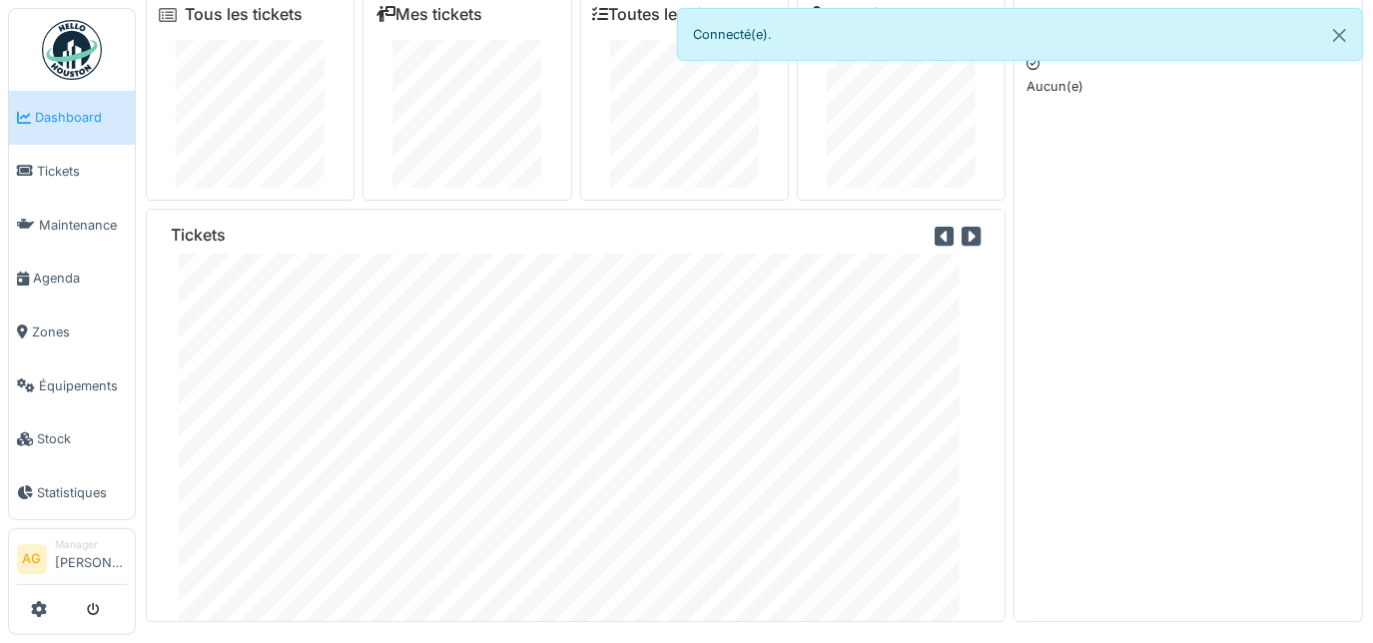
scroll to position [21, 0]
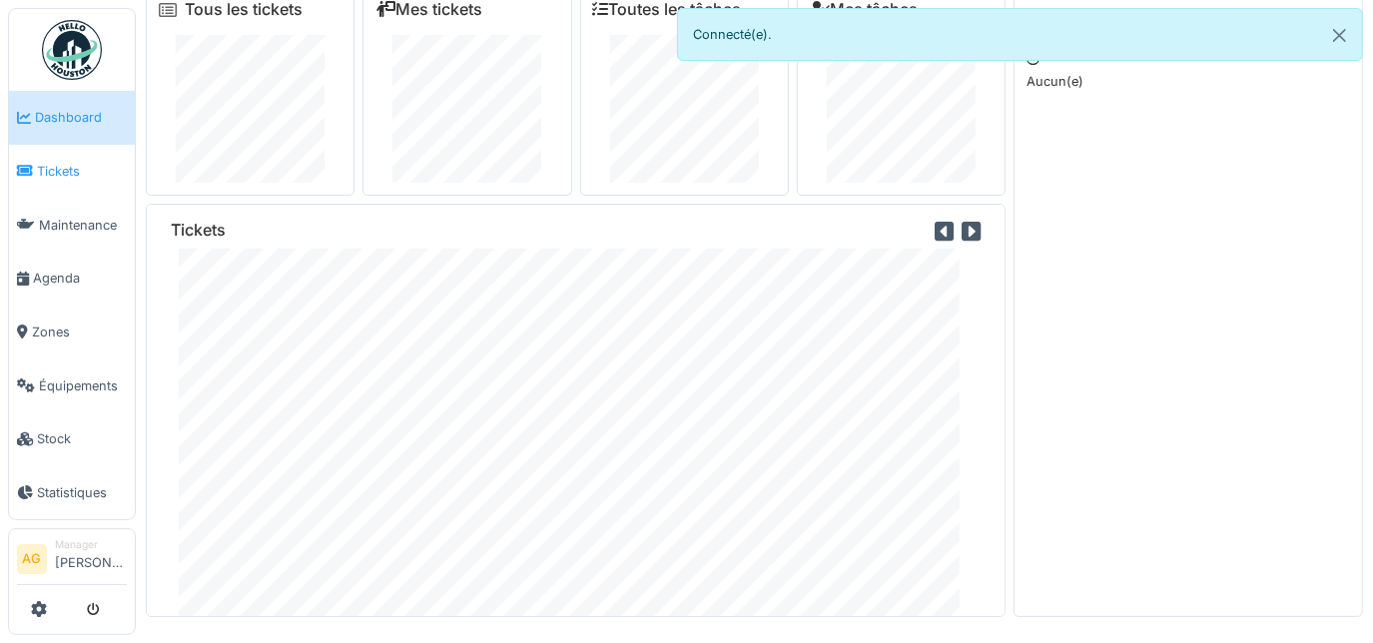
click at [48, 162] on span "Tickets" at bounding box center [82, 171] width 90 height 19
